Goal: Task Accomplishment & Management: Manage account settings

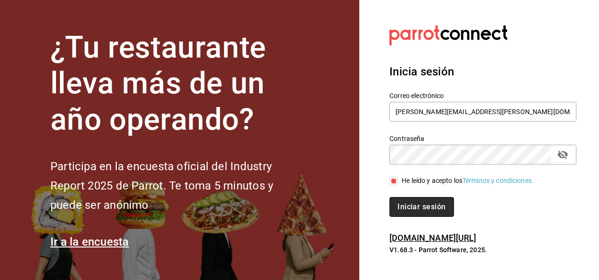
click at [417, 211] on button "Iniciar sesión" at bounding box center [422, 207] width 64 height 20
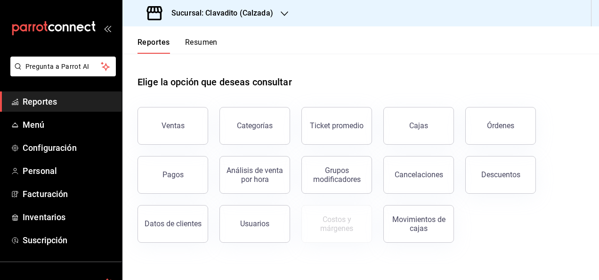
click at [281, 12] on icon "button" at bounding box center [285, 14] width 8 height 8
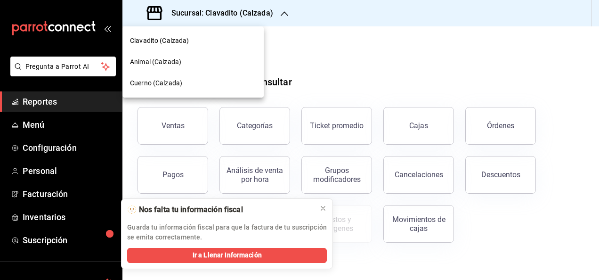
click at [143, 85] on span "Cuerno (Calzada)" at bounding box center [156, 83] width 52 height 10
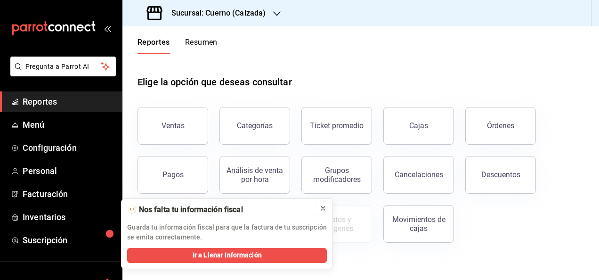
click at [324, 205] on icon at bounding box center [323, 209] width 8 height 8
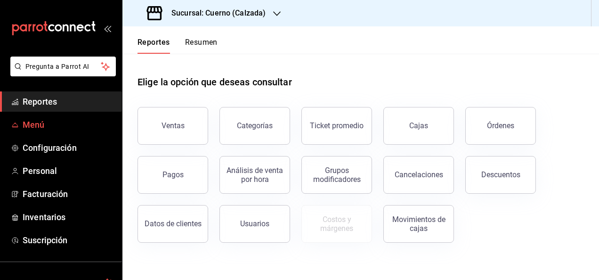
click at [41, 124] on span "Menú" at bounding box center [69, 124] width 92 height 13
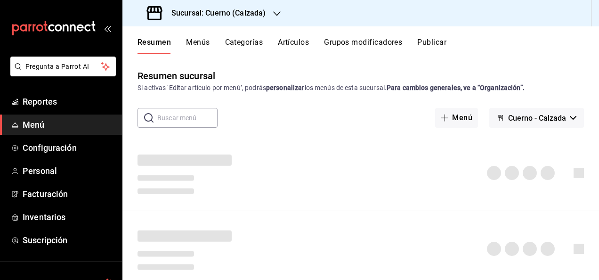
click at [287, 44] on button "Artículos" at bounding box center [293, 46] width 31 height 16
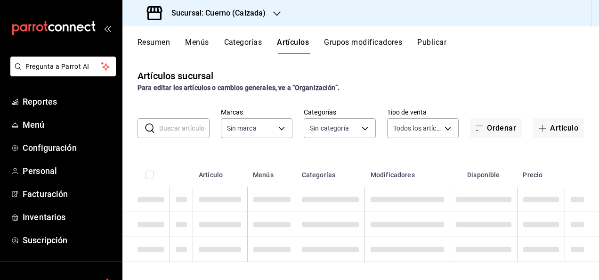
type input "b7ae777b-2dfc-42e0-9650-6cefdf37a424,c000f1c0-fb9f-4016-8e6a-f0d1e83e893d"
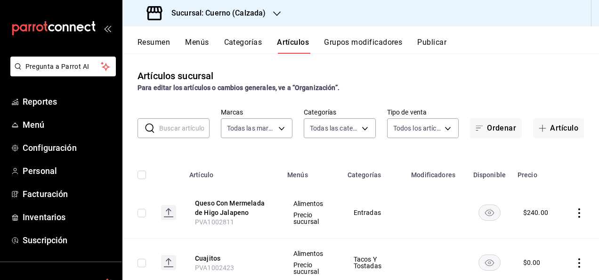
type input "560d4c35-d9fc-4089-91ff-402d238ea400,302845cf-2d1c-4fb1-9d9e-8d4a14396fbe,26243…"
click at [168, 132] on input "text" at bounding box center [184, 128] width 50 height 19
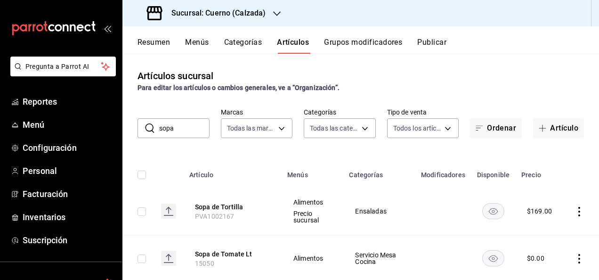
click at [177, 125] on input "sopa" at bounding box center [184, 128] width 50 height 19
type input "s"
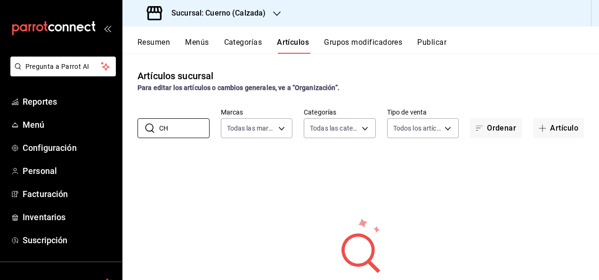
type input "C"
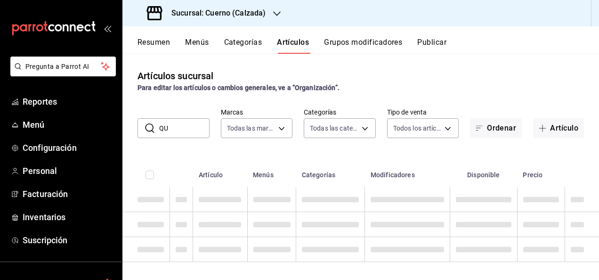
type input "Q"
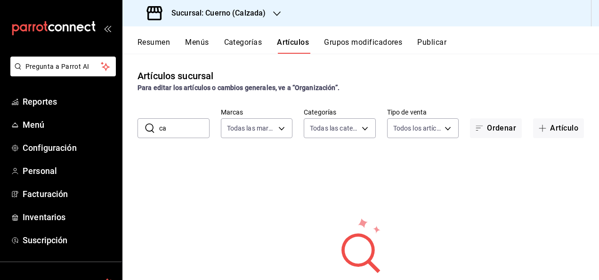
type input "c"
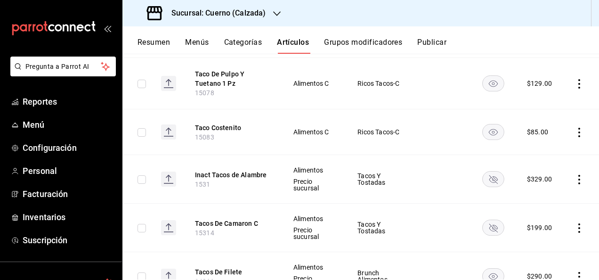
scroll to position [598, 0]
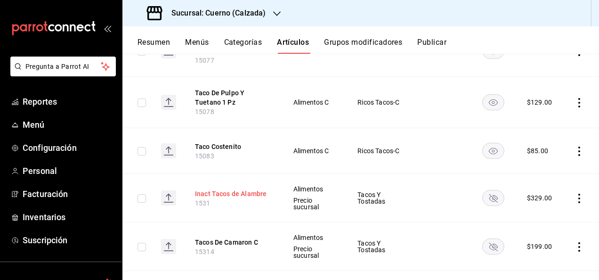
type input "taco"
click at [223, 190] on button "Inact Tacos de Alambre" at bounding box center [232, 193] width 75 height 9
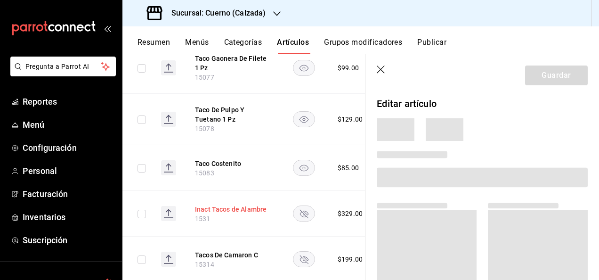
scroll to position [584, 0]
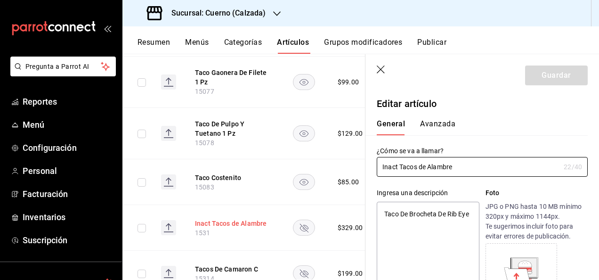
type textarea "x"
type input "$329.00"
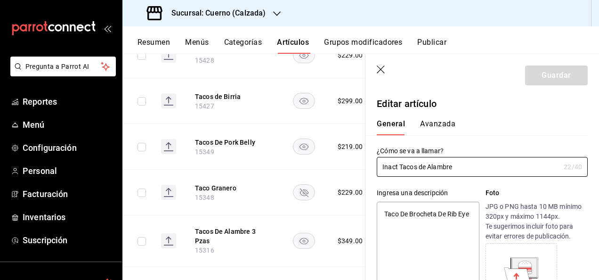
scroll to position [302, 0]
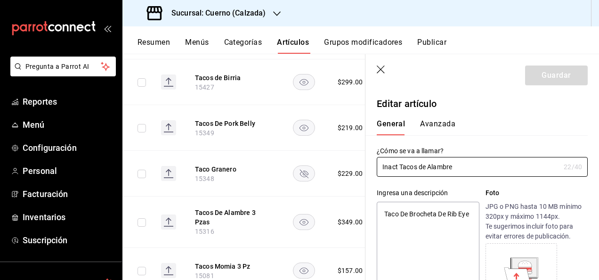
click at [303, 221] on rect "availability-product" at bounding box center [305, 222] width 22 height 16
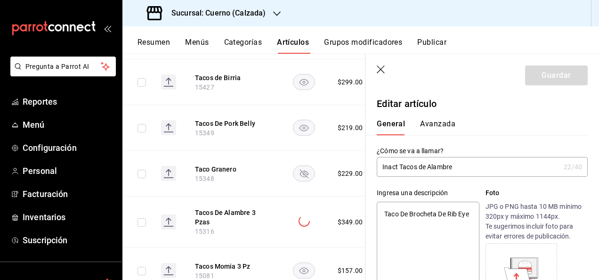
type textarea "x"
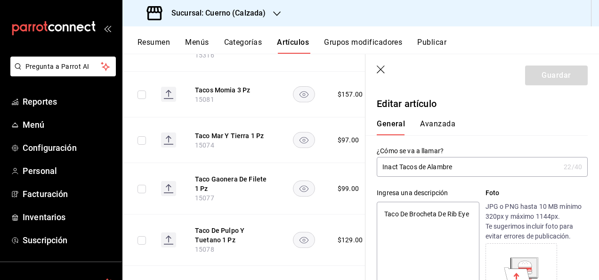
scroll to position [0, 0]
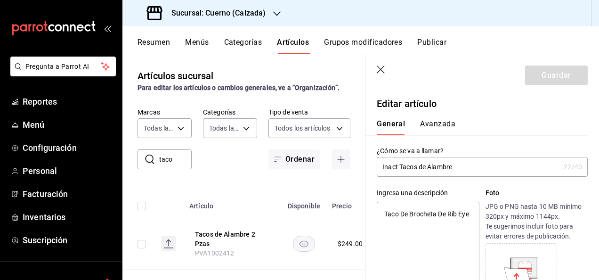
click at [295, 44] on button "Artículos" at bounding box center [293, 46] width 32 height 16
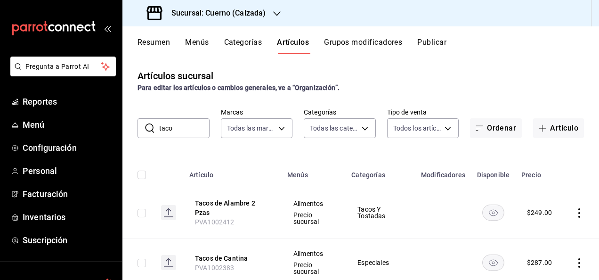
click at [190, 123] on input "taco" at bounding box center [184, 128] width 50 height 19
type input "t"
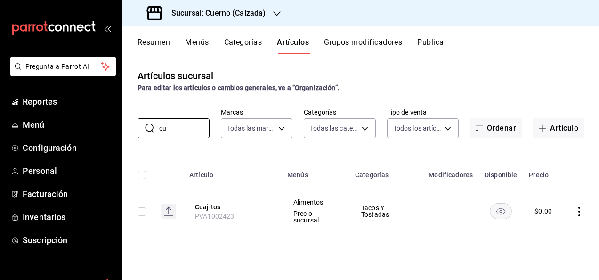
type input "c"
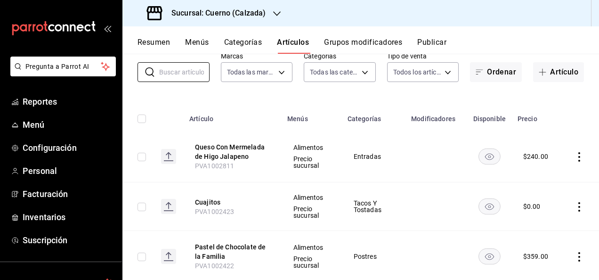
scroll to position [55, 0]
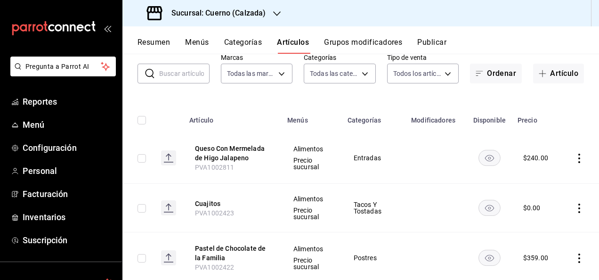
click at [188, 74] on input "text" at bounding box center [184, 73] width 50 height 19
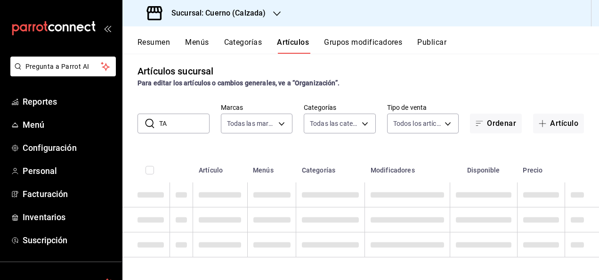
type input "T"
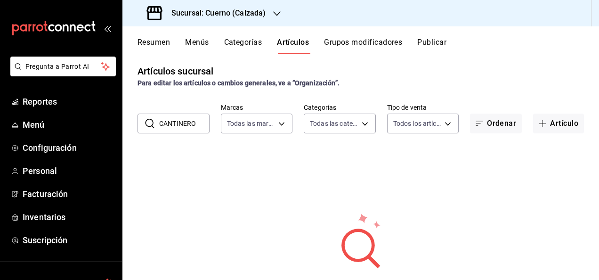
scroll to position [55, 0]
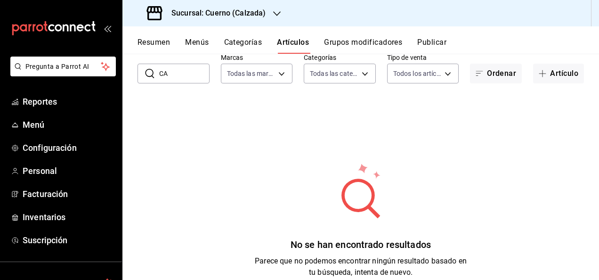
type input "C"
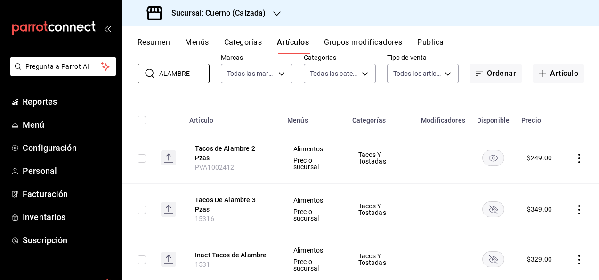
drag, startPoint x: 192, startPoint y: 73, endPoint x: 132, endPoint y: 69, distance: 59.5
click at [132, 69] on div "​ ALAMBRE ​ Marcas Todas las marcas, Sin marca b7ae777b-2dfc-42e0-9650-6cefdf37…" at bounding box center [361, 68] width 477 height 30
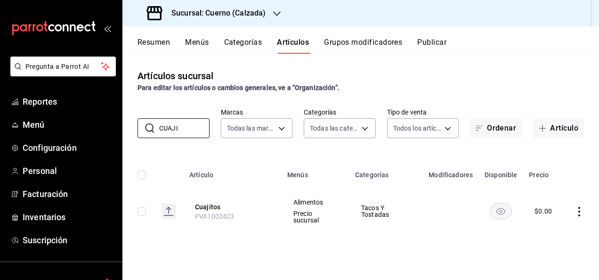
scroll to position [0, 0]
type input "CUAJI"
